Goal: Information Seeking & Learning: Learn about a topic

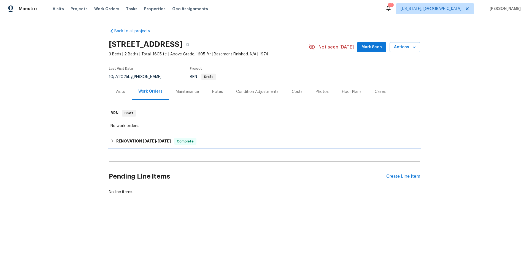
click at [209, 142] on div "RENOVATION [DATE] - [DATE] Complete" at bounding box center [264, 141] width 308 height 7
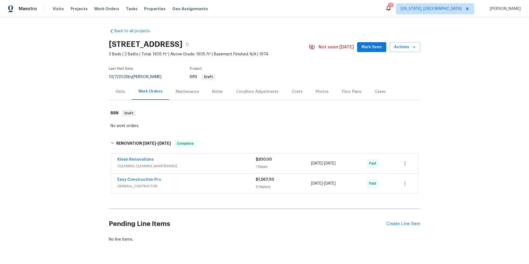
click at [202, 182] on div "Easy Construction Pro" at bounding box center [186, 180] width 138 height 7
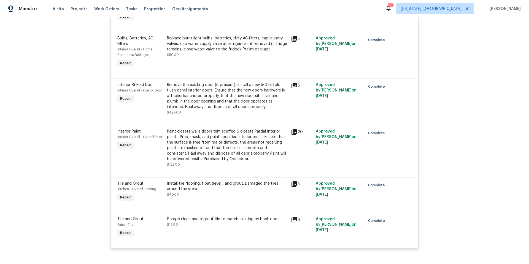
scroll to position [228, 0]
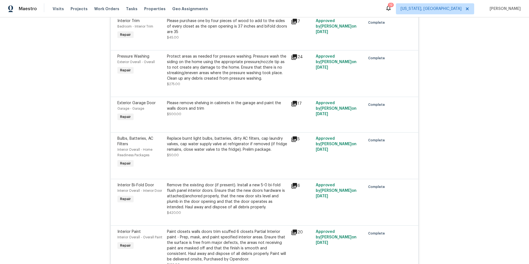
click at [293, 58] on icon at bounding box center [295, 57] width 6 height 6
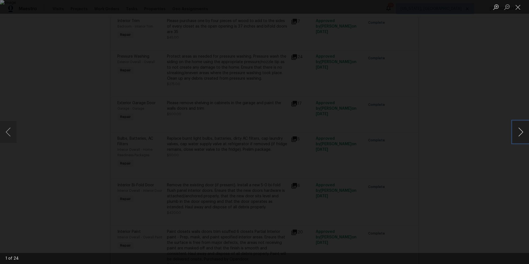
click at [521, 135] on button "Next image" at bounding box center [520, 132] width 17 height 22
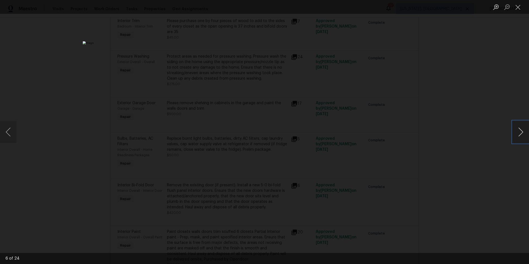
click at [521, 135] on button "Next image" at bounding box center [520, 132] width 17 height 22
click at [519, 7] on button "Close lightbox" at bounding box center [517, 7] width 11 height 10
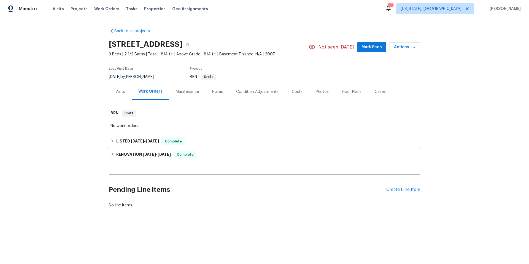
click at [213, 142] on div "LISTED 9/26/25 - 9/27/25 Complete" at bounding box center [264, 141] width 308 height 7
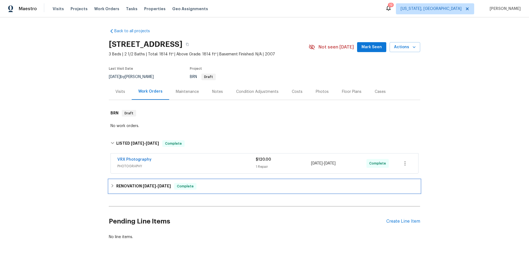
click at [223, 184] on div "RENOVATION 9/15/25 - 9/24/25 Complete" at bounding box center [264, 186] width 308 height 7
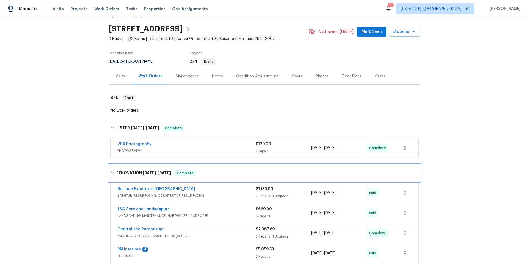
scroll to position [109, 0]
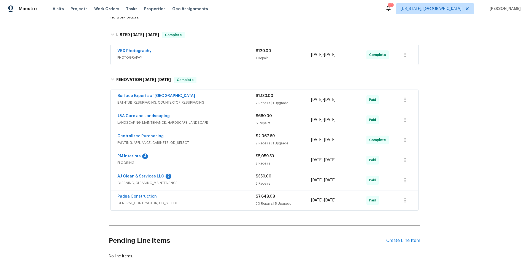
click at [201, 203] on span "GENERAL_CONTRACTOR, OD_SELECT" at bounding box center [186, 203] width 138 height 6
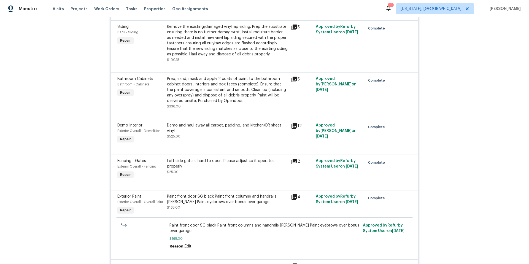
scroll to position [126, 0]
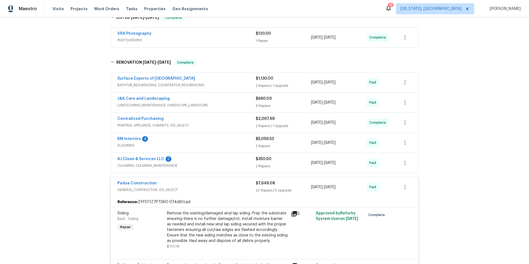
click at [217, 185] on div "Padua Construction" at bounding box center [186, 183] width 138 height 7
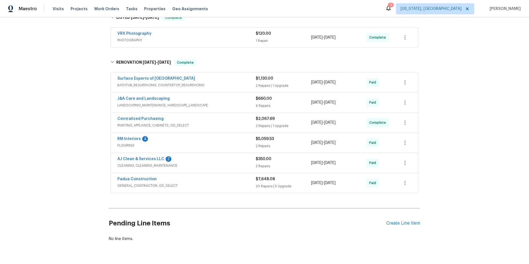
click at [217, 125] on span "PAINTING, APPLIANCE, CABINETS, OD_SELECT" at bounding box center [186, 126] width 138 height 6
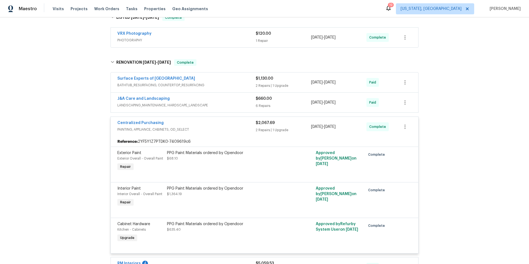
click at [217, 125] on div "Centralized Purchasing" at bounding box center [186, 123] width 138 height 7
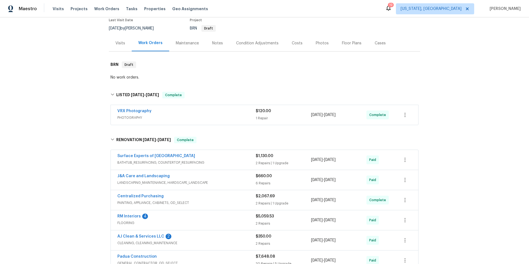
scroll to position [48, 0]
click at [215, 44] on div "Notes" at bounding box center [217, 44] width 11 height 6
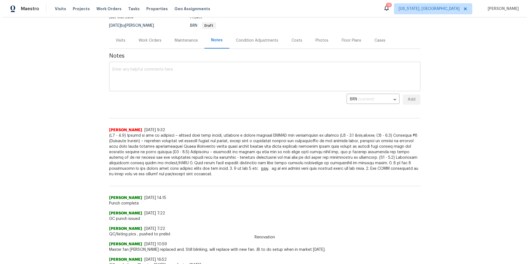
scroll to position [59, 0]
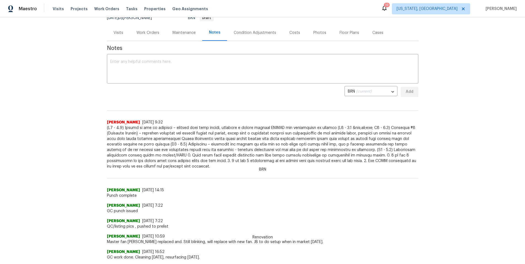
click at [152, 34] on div "Work Orders" at bounding box center [147, 33] width 23 height 6
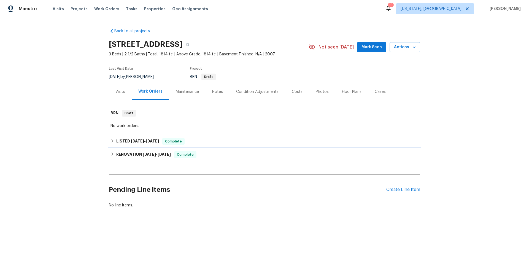
click at [239, 154] on div "RENOVATION 9/15/25 - 9/24/25 Complete" at bounding box center [264, 154] width 308 height 7
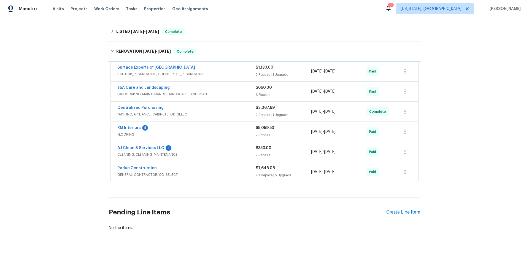
scroll to position [118, 0]
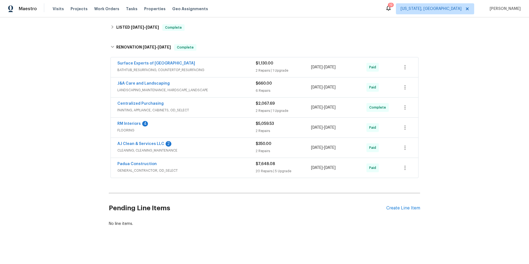
click at [212, 168] on span "GENERAL_CONTRACTOR, OD_SELECT" at bounding box center [186, 171] width 138 height 6
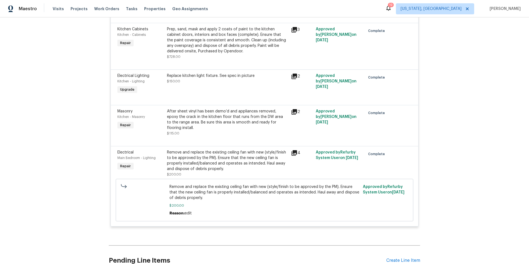
scroll to position [1328, 0]
click at [294, 114] on icon at bounding box center [295, 111] width 6 height 6
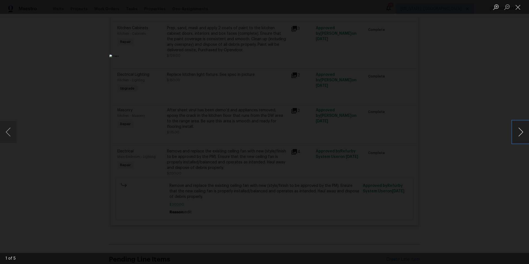
click at [522, 136] on button "Next image" at bounding box center [520, 132] width 17 height 22
click at [518, 6] on button "Close lightbox" at bounding box center [517, 7] width 11 height 10
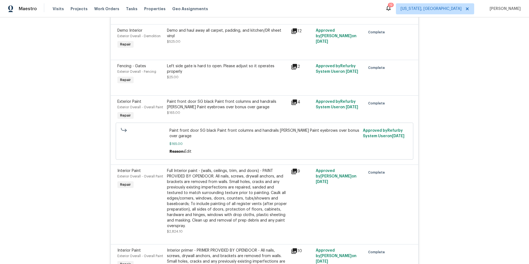
scroll to position [196, 0]
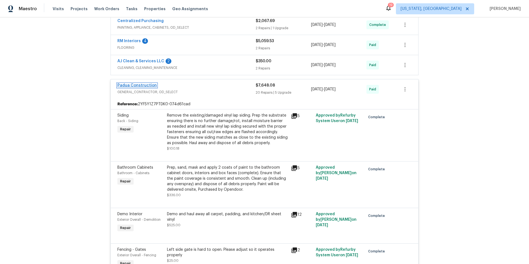
click at [133, 84] on link "Padua Construction" at bounding box center [136, 85] width 39 height 4
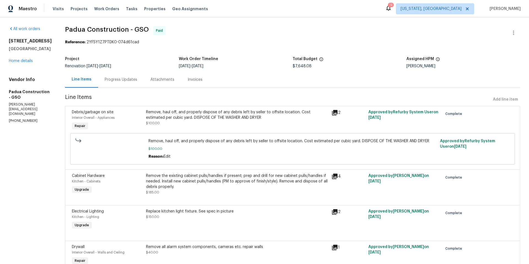
click at [111, 80] on div "Progress Updates" at bounding box center [121, 80] width 33 height 6
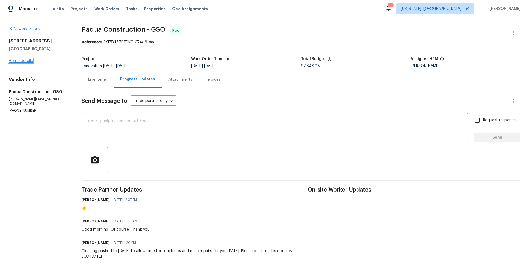
click at [29, 61] on link "Home details" at bounding box center [21, 61] width 24 height 4
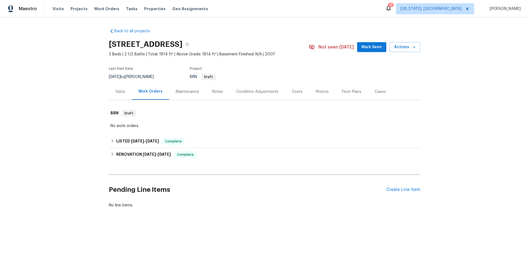
click at [317, 91] on div "Photos" at bounding box center [322, 92] width 13 height 6
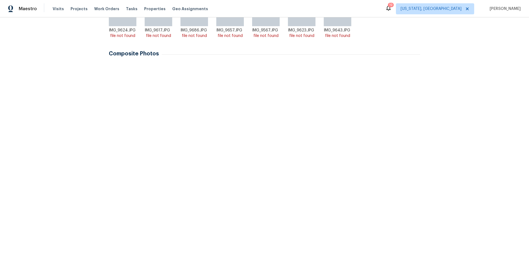
scroll to position [193, 0]
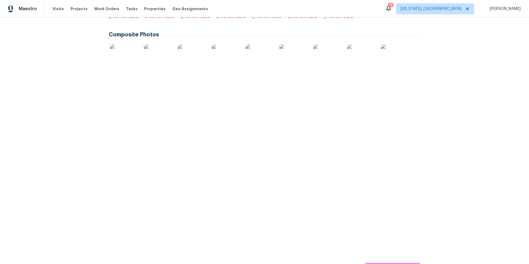
click at [320, 101] on img at bounding box center [327, 101] width 28 height 28
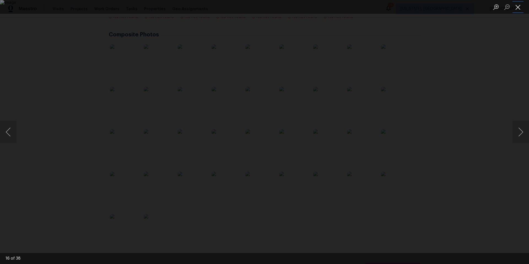
click at [519, 8] on button "Close lightbox" at bounding box center [517, 7] width 11 height 10
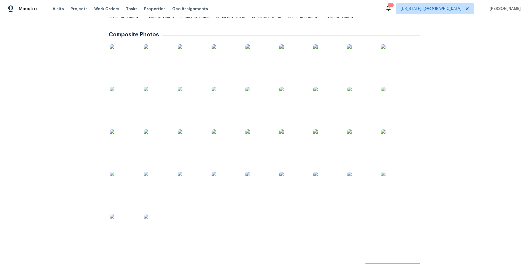
click at [122, 221] on img at bounding box center [124, 228] width 28 height 28
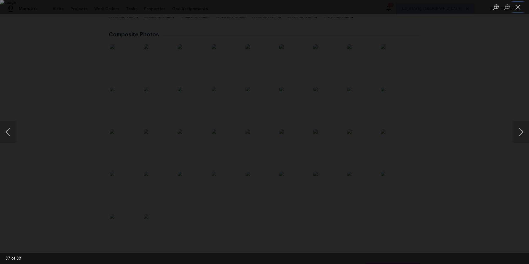
click at [519, 10] on button "Close lightbox" at bounding box center [517, 7] width 11 height 10
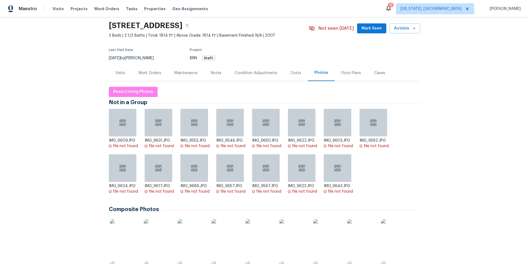
scroll to position [0, 0]
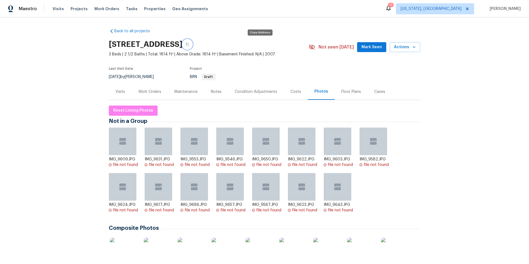
click at [189, 44] on icon "button" at bounding box center [187, 44] width 3 height 3
click at [152, 92] on div "Work Orders" at bounding box center [149, 92] width 23 height 6
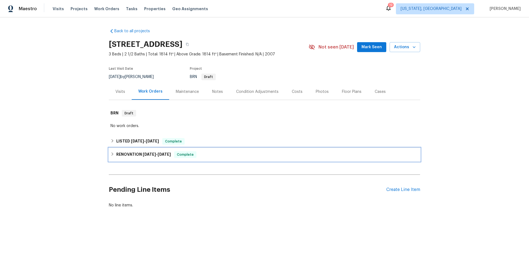
click at [218, 153] on div "RENOVATION 9/15/25 - 9/24/25 Complete" at bounding box center [264, 154] width 308 height 7
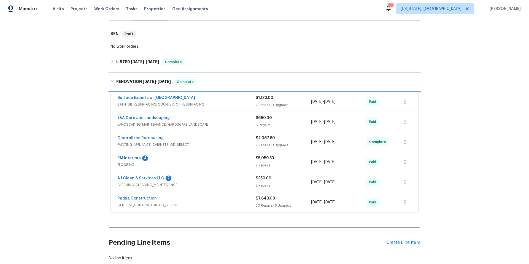
scroll to position [118, 0]
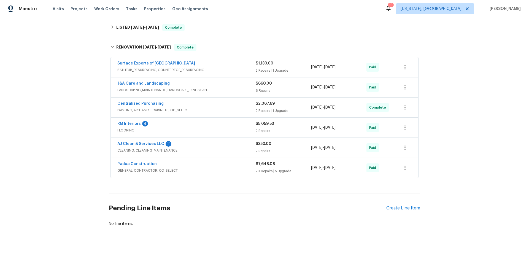
click at [197, 162] on div "Padua Construction" at bounding box center [186, 164] width 138 height 7
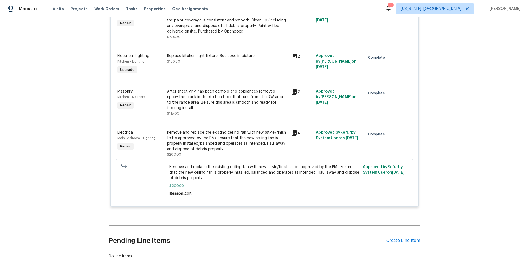
scroll to position [1349, 0]
